Goal: Task Accomplishment & Management: Manage account settings

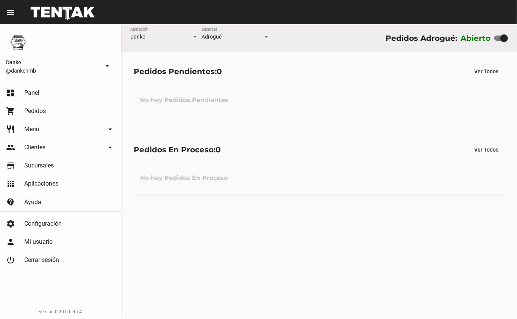
click at [29, 128] on span "Menú" at bounding box center [31, 130] width 15 height 8
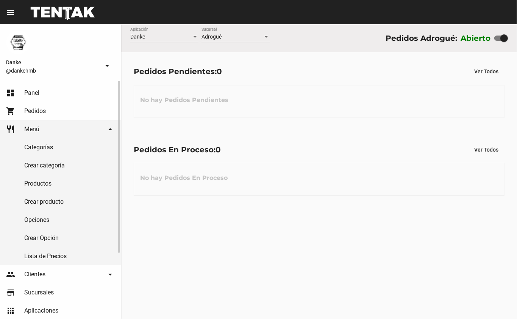
click at [34, 185] on link "Productos" at bounding box center [60, 184] width 121 height 18
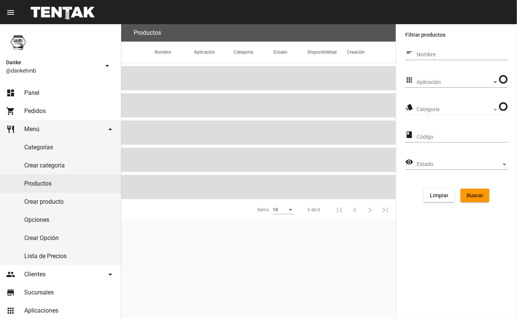
click at [430, 85] on span "Aplicación" at bounding box center [453, 82] width 75 height 6
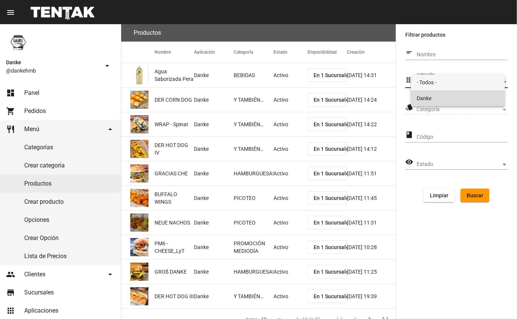
click at [425, 102] on span "Danke" at bounding box center [458, 98] width 82 height 16
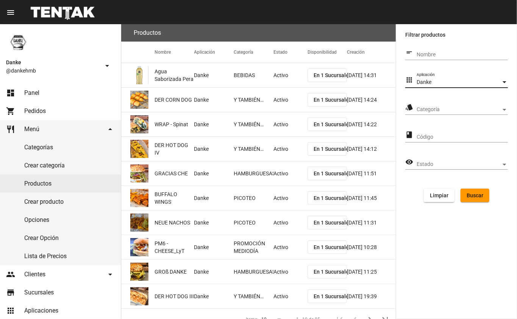
click at [422, 109] on span "Categoría" at bounding box center [458, 110] width 84 height 6
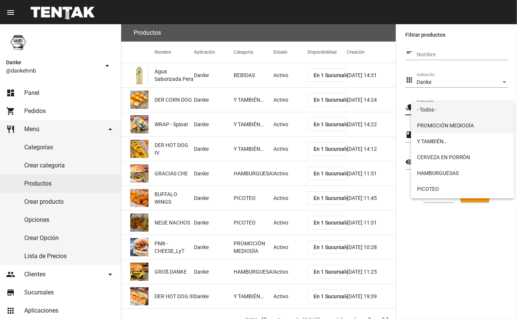
click at [431, 126] on span "PROMOCIÓN MEDIODÍA" at bounding box center [462, 126] width 91 height 16
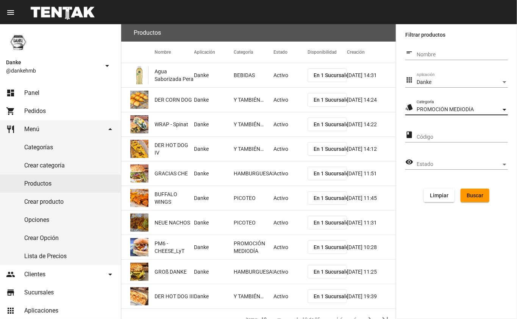
click at [475, 195] on span "Buscar" at bounding box center [474, 196] width 17 height 6
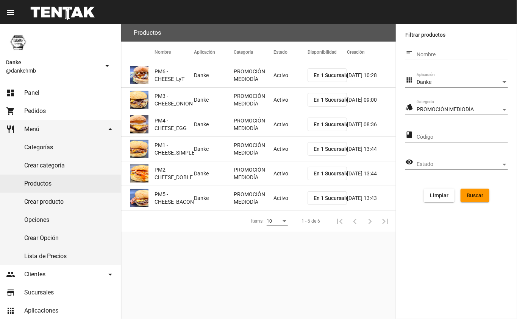
click at [277, 81] on mat-cell "Activo" at bounding box center [290, 75] width 34 height 24
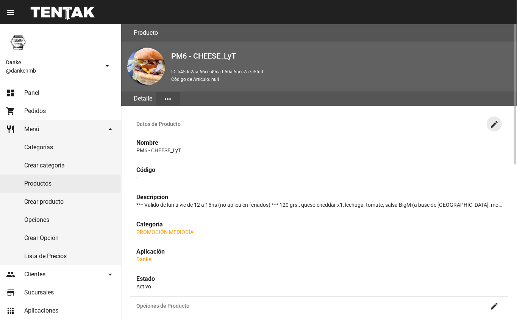
click at [495, 125] on mat-icon "create" at bounding box center [493, 124] width 9 height 9
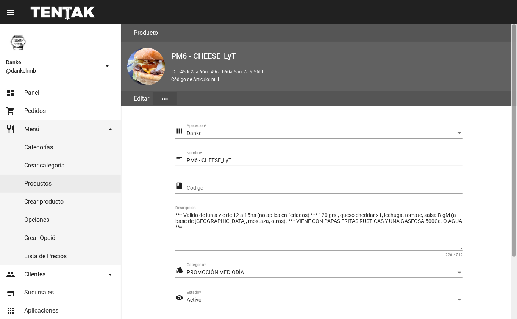
click at [511, 276] on div at bounding box center [514, 171] width 6 height 295
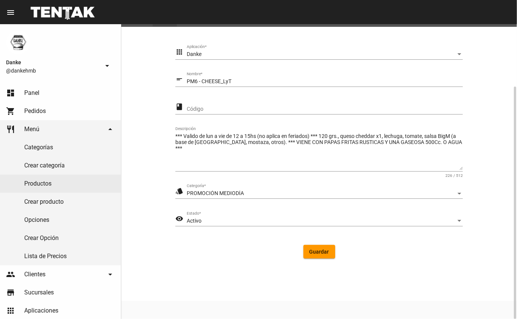
click at [207, 220] on div "Activo" at bounding box center [321, 221] width 269 height 6
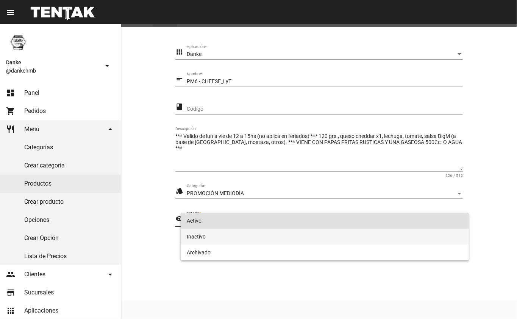
click at [199, 239] on span "Inactivo" at bounding box center [325, 237] width 276 height 16
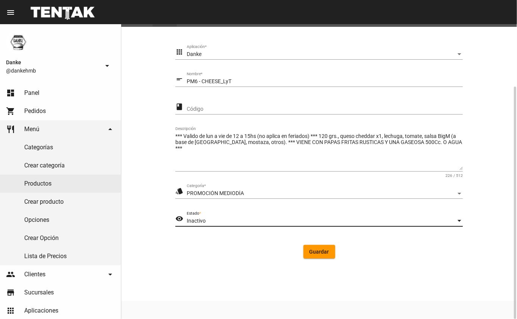
click at [320, 256] on button "Guardar" at bounding box center [319, 252] width 32 height 14
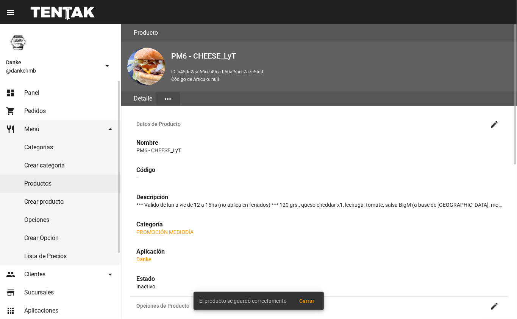
click at [51, 186] on link "Productos" at bounding box center [60, 184] width 121 height 18
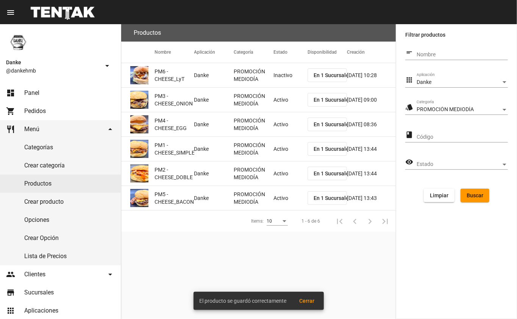
click at [278, 103] on mat-cell "Activo" at bounding box center [290, 100] width 34 height 24
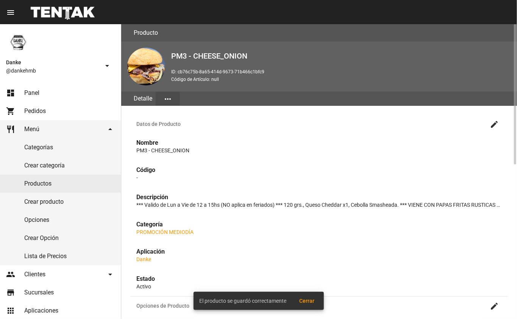
click at [494, 123] on mat-icon "create" at bounding box center [493, 124] width 9 height 9
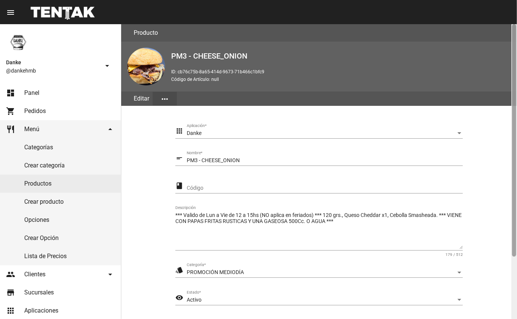
click at [515, 257] on div at bounding box center [514, 140] width 4 height 233
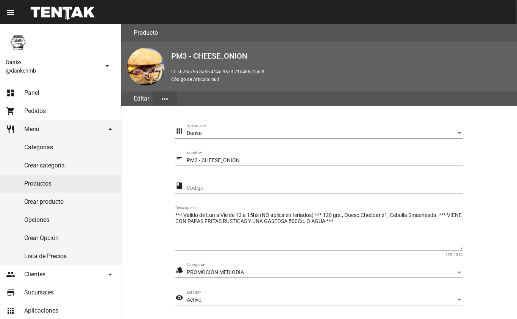
click at [237, 301] on div "Activo" at bounding box center [321, 300] width 269 height 6
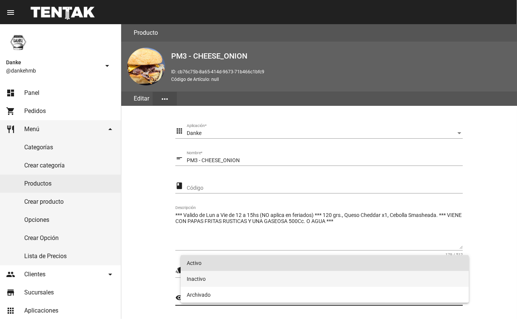
click at [203, 278] on span "Inactivo" at bounding box center [325, 279] width 276 height 16
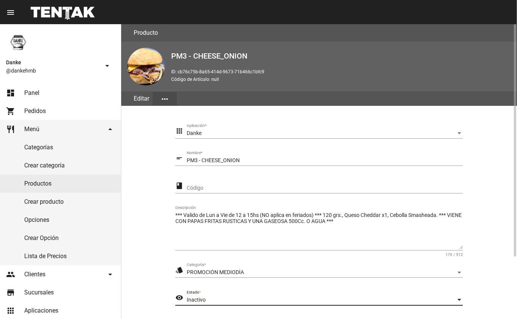
click at [501, 290] on section "apps Danke Aplicación * short_text PM3 - CHEESE_ONION Nombre * class Código ***…" at bounding box center [318, 234] width 377 height 238
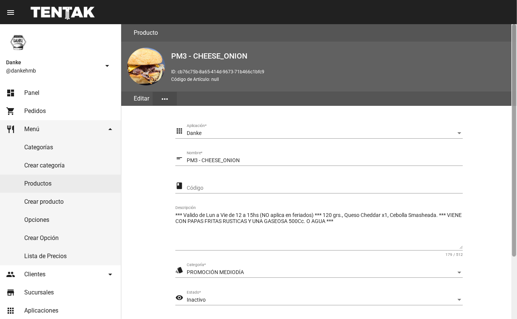
click at [514, 297] on div at bounding box center [514, 171] width 6 height 295
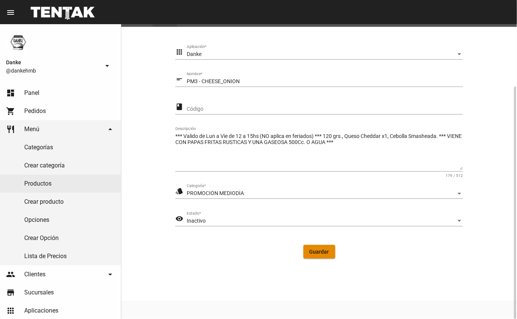
click at [317, 252] on span "Guardar" at bounding box center [319, 252] width 20 height 6
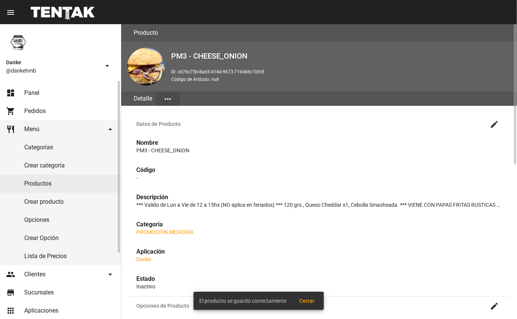
click at [33, 185] on link "Productos" at bounding box center [60, 184] width 121 height 18
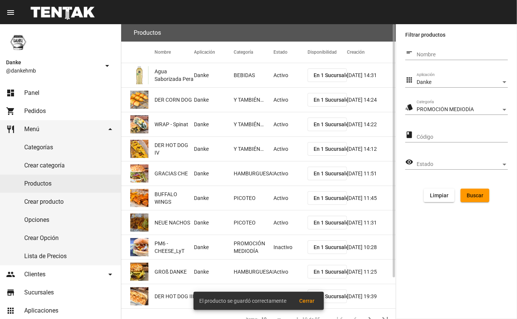
click at [468, 197] on span "Buscar" at bounding box center [474, 196] width 17 height 6
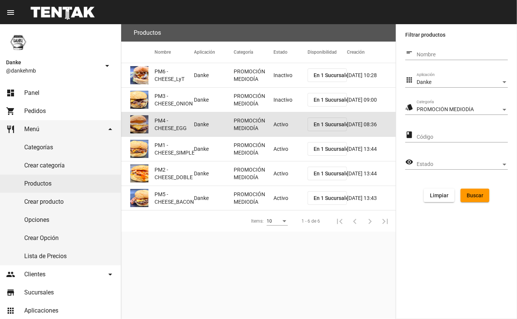
click at [277, 127] on mat-cell "Activo" at bounding box center [290, 124] width 34 height 24
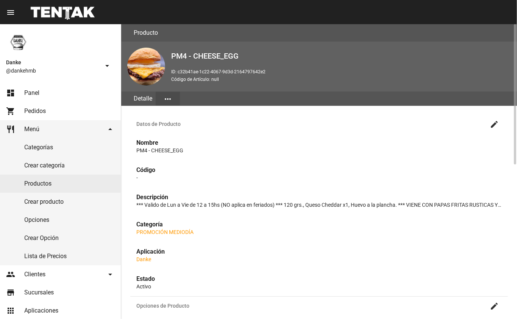
click at [492, 126] on mat-icon "create" at bounding box center [493, 124] width 9 height 9
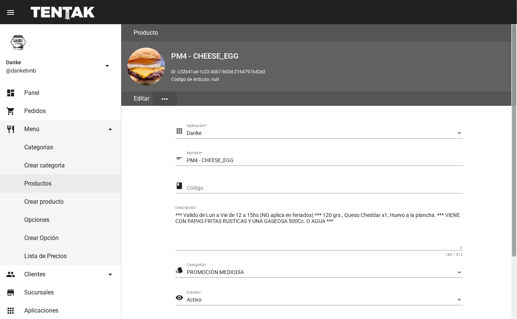
click at [511, 271] on div at bounding box center [514, 171] width 6 height 295
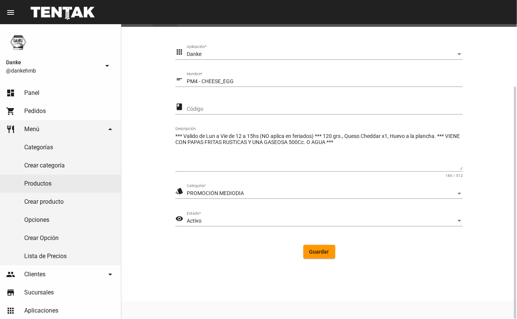
click at [271, 221] on div "Activo" at bounding box center [321, 221] width 269 height 6
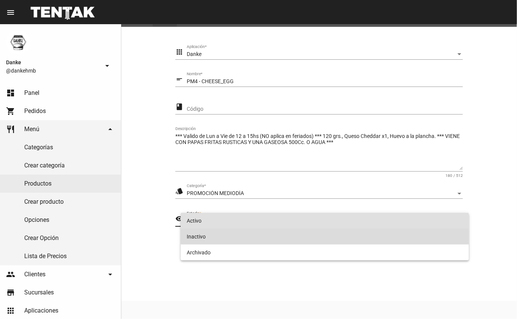
click at [252, 241] on span "Inactivo" at bounding box center [325, 237] width 276 height 16
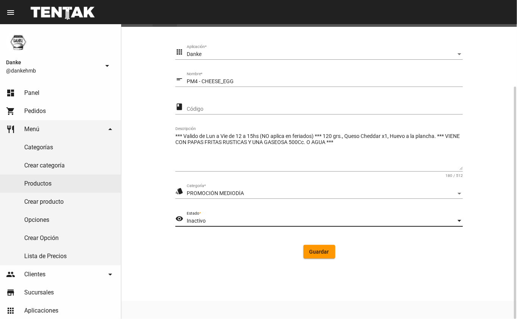
click at [314, 255] on span "Guardar" at bounding box center [319, 252] width 20 height 6
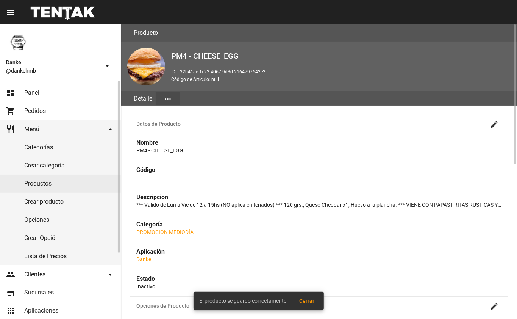
click at [58, 187] on link "Productos" at bounding box center [60, 184] width 121 height 18
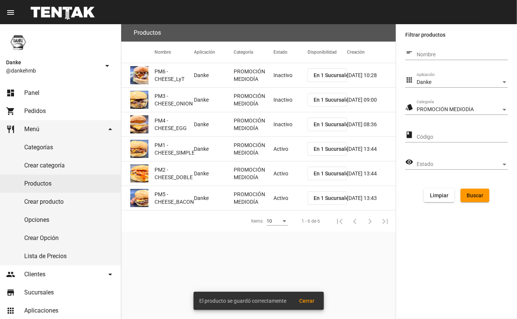
click at [280, 154] on mat-cell "Activo" at bounding box center [290, 149] width 34 height 24
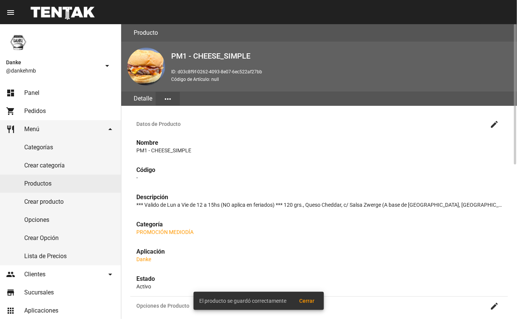
click at [494, 123] on mat-icon "create" at bounding box center [493, 124] width 9 height 9
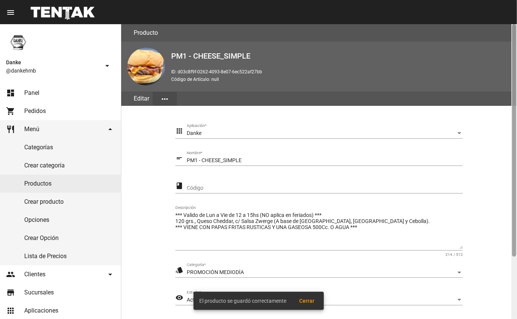
click at [512, 261] on div at bounding box center [514, 171] width 6 height 295
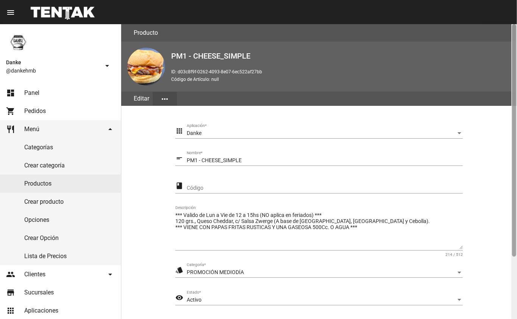
scroll to position [79, 0]
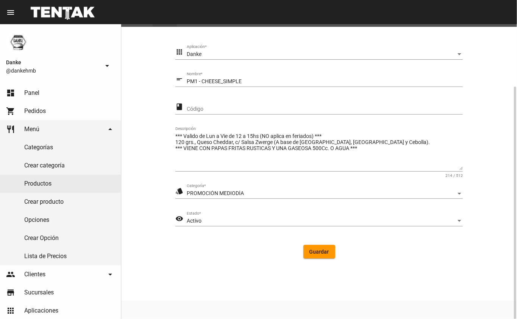
click at [231, 220] on div "Activo" at bounding box center [321, 221] width 269 height 6
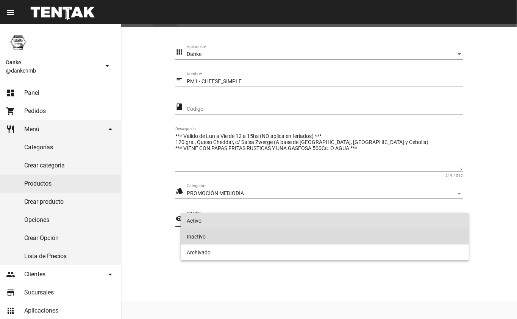
click at [239, 241] on span "Inactivo" at bounding box center [325, 237] width 276 height 16
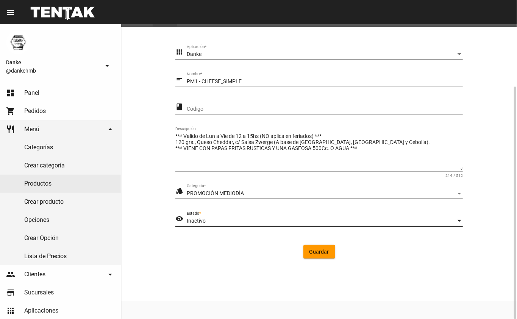
click at [324, 251] on span "Guardar" at bounding box center [319, 252] width 20 height 6
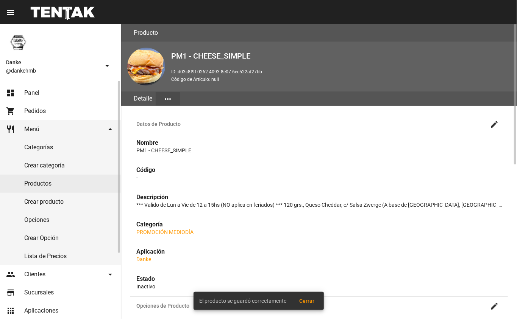
click at [64, 185] on link "Productos" at bounding box center [60, 184] width 121 height 18
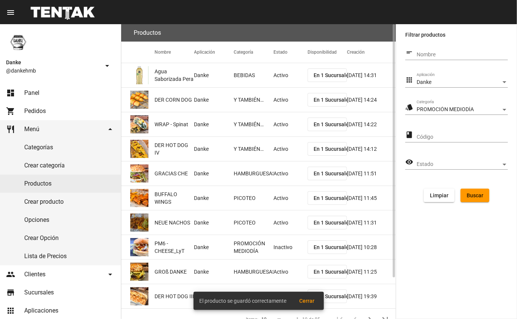
click at [470, 195] on span "Buscar" at bounding box center [474, 196] width 17 height 6
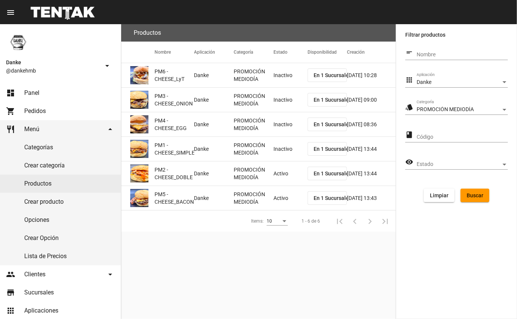
click at [284, 174] on mat-cell "Activo" at bounding box center [290, 174] width 34 height 24
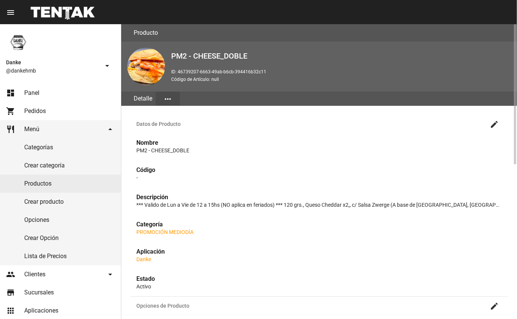
click at [492, 125] on mat-icon "create" at bounding box center [493, 124] width 9 height 9
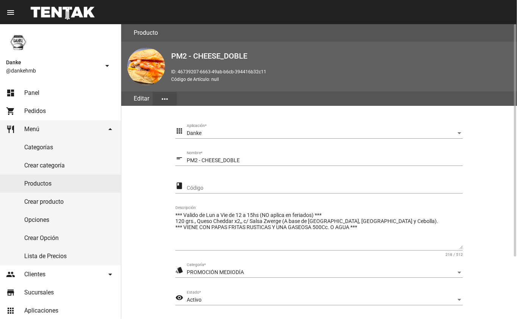
click at [211, 300] on div "Activo" at bounding box center [321, 300] width 269 height 6
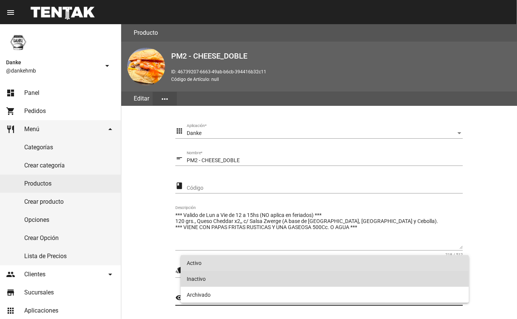
click at [222, 276] on span "Inactivo" at bounding box center [325, 279] width 276 height 16
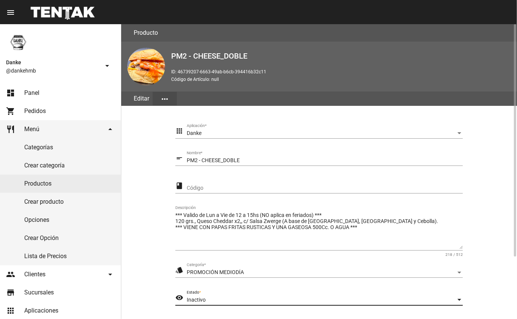
click at [496, 267] on section "apps Danke Aplicación * short_text PM2 - CHEESE_DOBLE Nombre * class Código ***…" at bounding box center [318, 234] width 377 height 238
click at [500, 298] on section "apps Danke Aplicación * short_text PM2 - CHEESE_DOBLE Nombre * class Código ***…" at bounding box center [318, 234] width 377 height 238
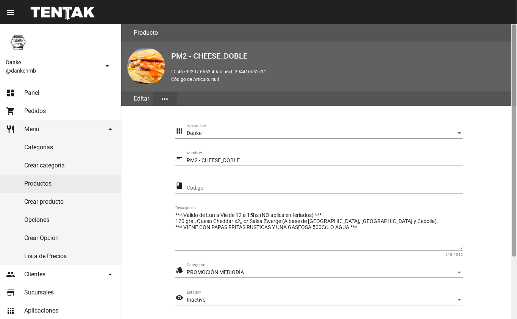
click at [513, 297] on div at bounding box center [514, 171] width 6 height 295
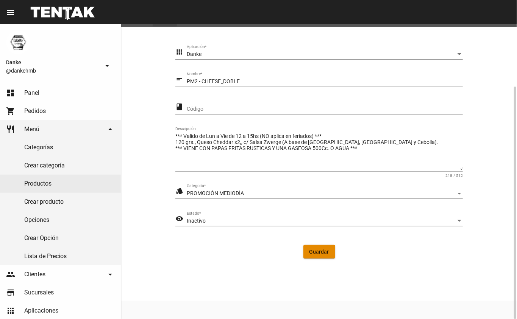
click at [317, 250] on span "Guardar" at bounding box center [319, 252] width 20 height 6
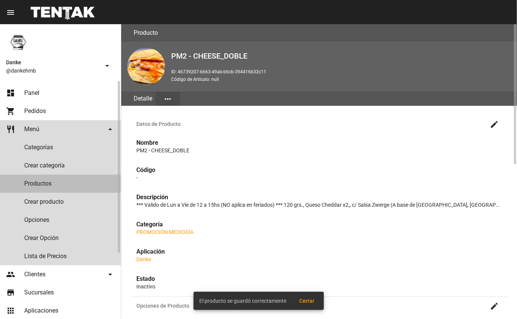
click at [59, 186] on link "Productos" at bounding box center [60, 184] width 121 height 18
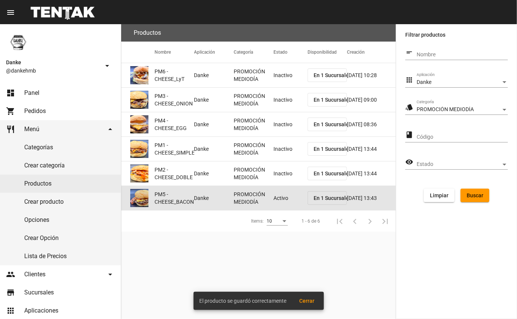
click at [285, 204] on mat-cell "Activo" at bounding box center [290, 198] width 34 height 24
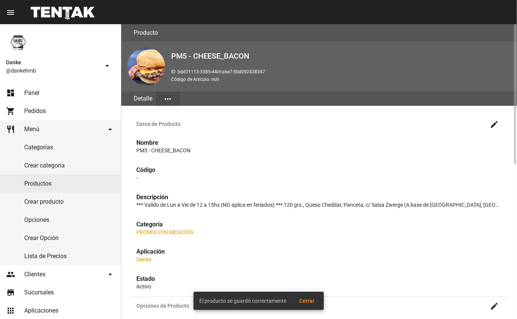
click at [492, 125] on mat-icon "create" at bounding box center [493, 124] width 9 height 9
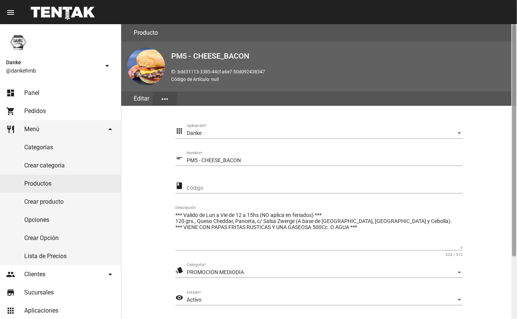
click at [512, 285] on div at bounding box center [514, 171] width 6 height 295
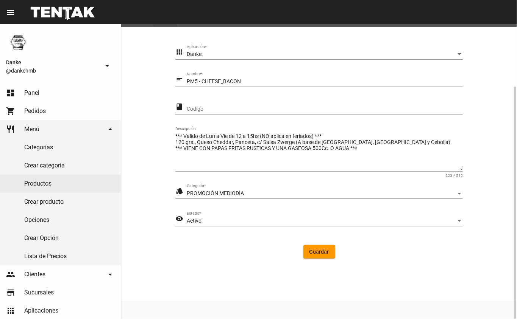
click at [312, 222] on div "Activo" at bounding box center [321, 221] width 269 height 6
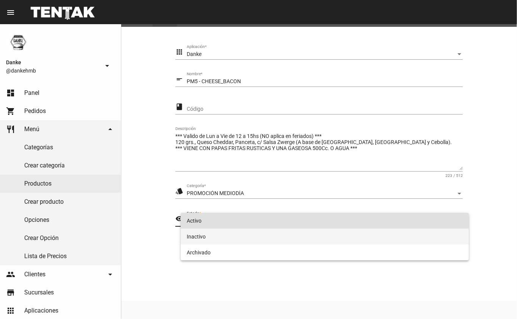
click at [285, 238] on span "Inactivo" at bounding box center [325, 237] width 276 height 16
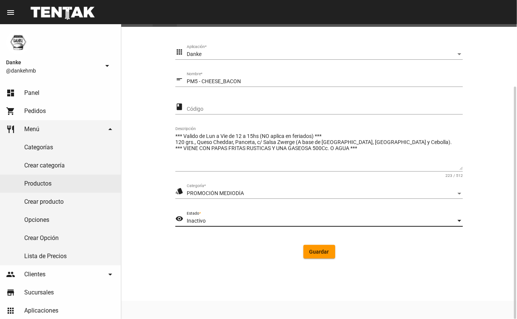
click at [311, 254] on span "Guardar" at bounding box center [319, 252] width 20 height 6
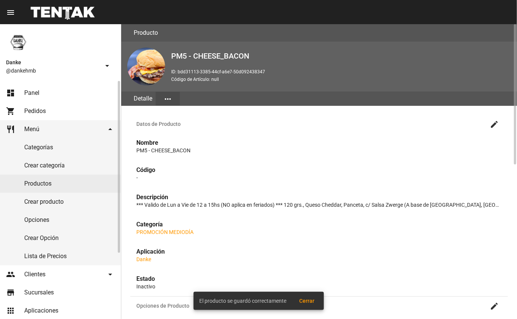
click at [26, 94] on span "Panel" at bounding box center [31, 93] width 15 height 8
